Goal: Navigation & Orientation: Find specific page/section

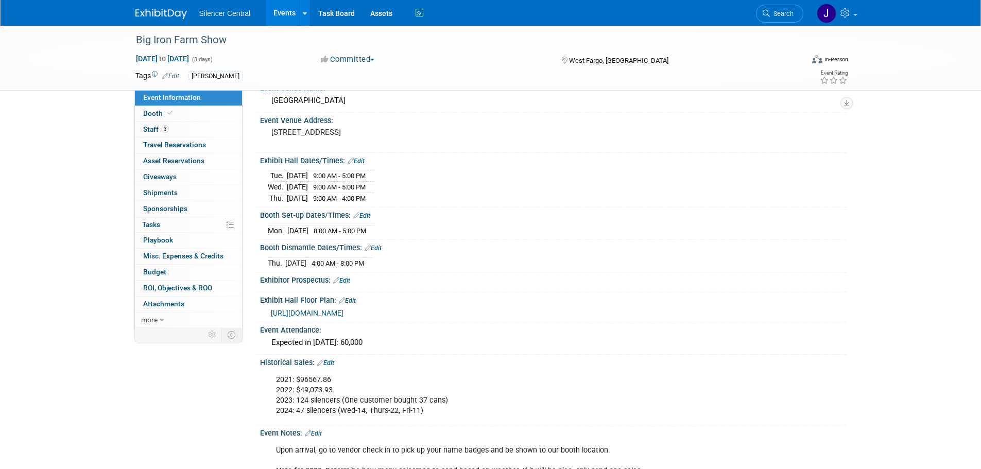
click at [151, 7] on link at bounding box center [167, 9] width 64 height 8
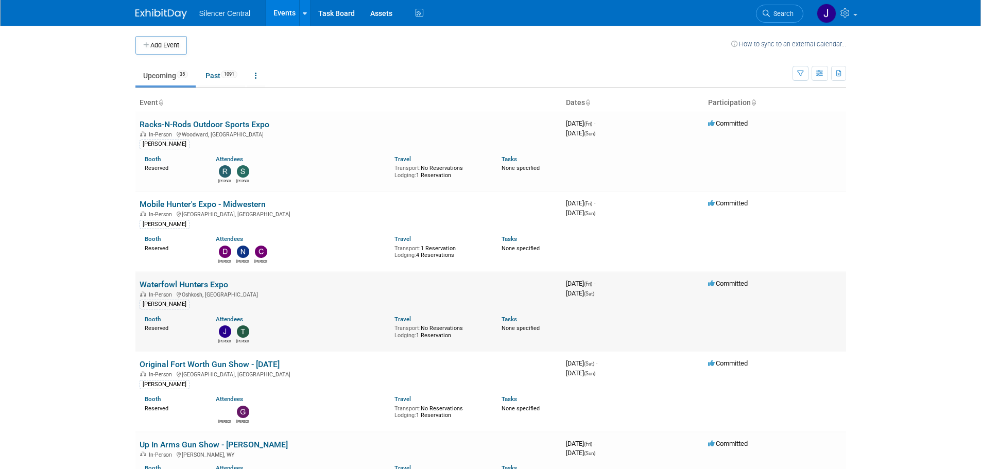
click at [189, 282] on link "Waterfowl Hunters Expo" at bounding box center [184, 285] width 89 height 10
